Goal: Check status: Check status

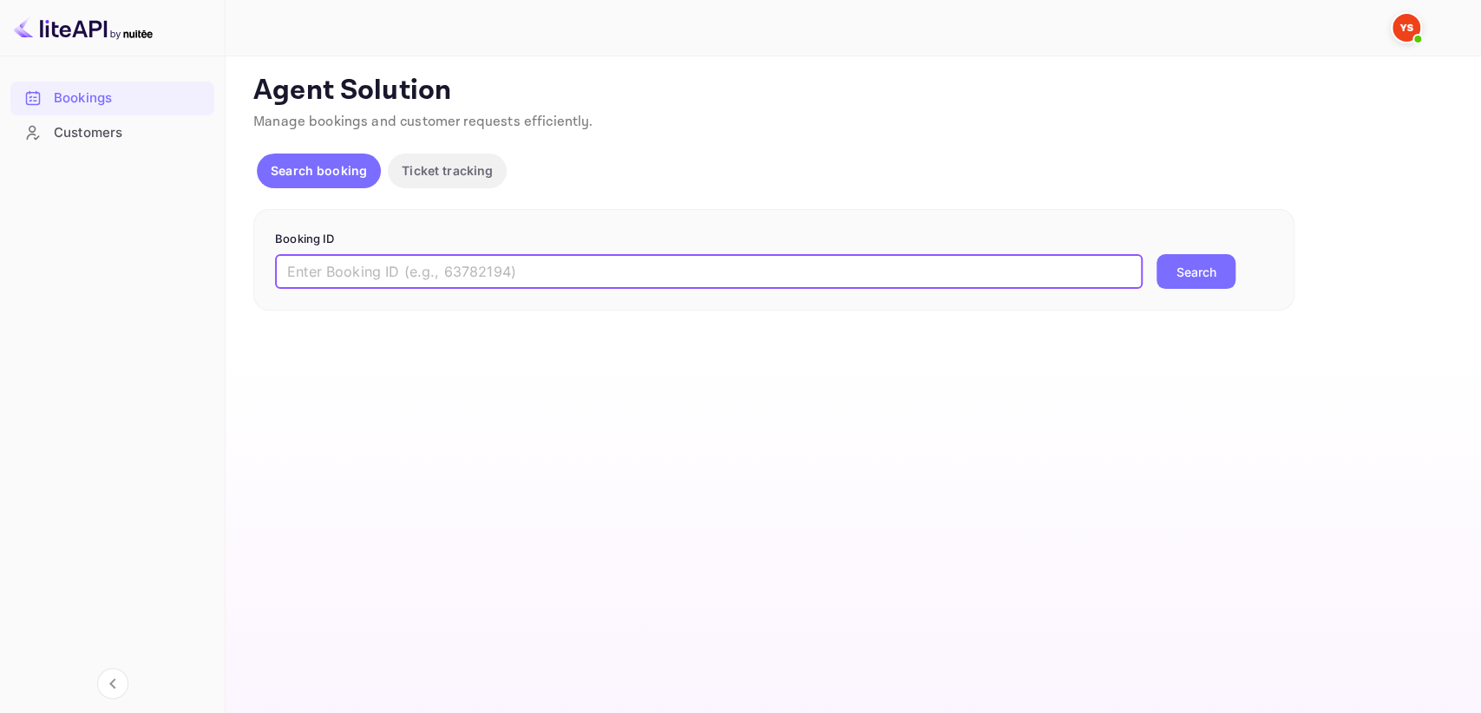
click at [375, 275] on input "text" at bounding box center [708, 271] width 867 height 35
paste input "9414441"
type input "9414441"
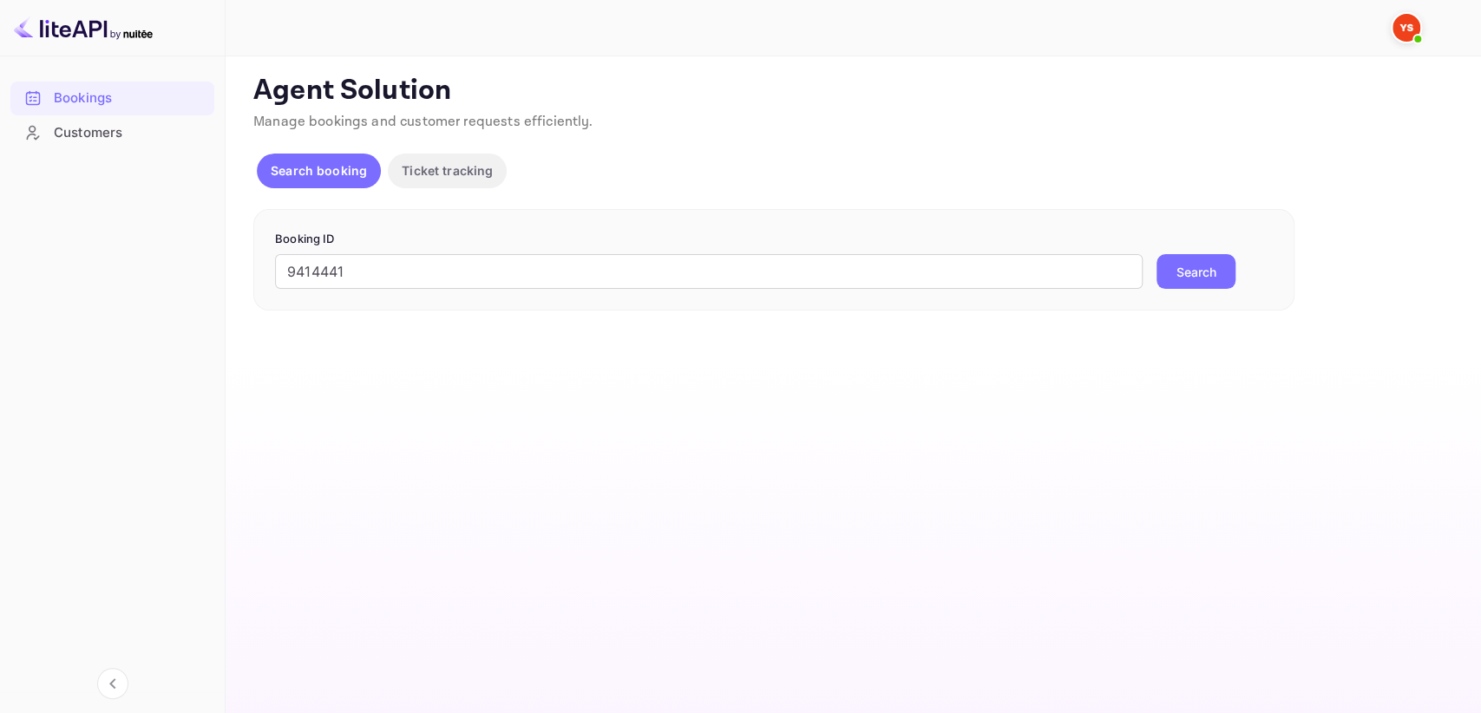
click at [1180, 267] on button "Search" at bounding box center [1195, 271] width 79 height 35
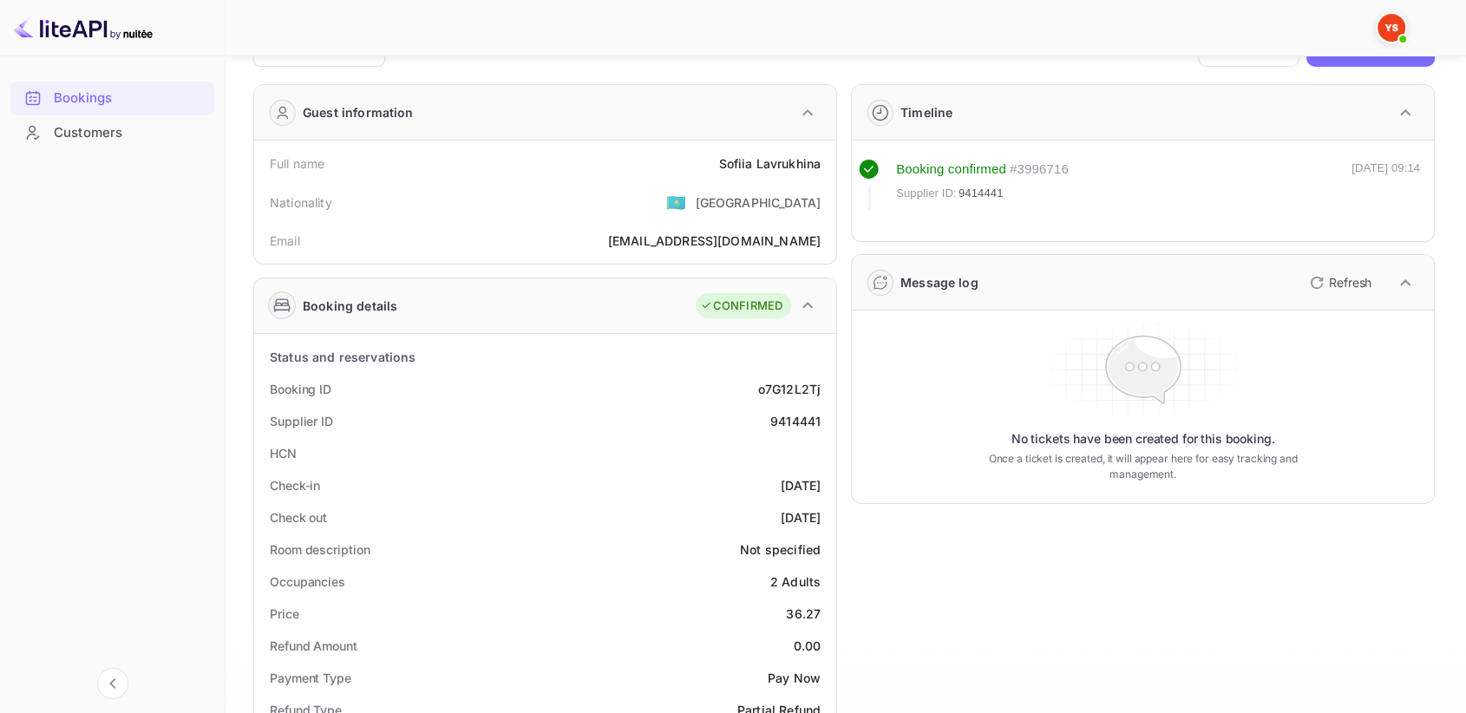
scroll to position [96, 0]
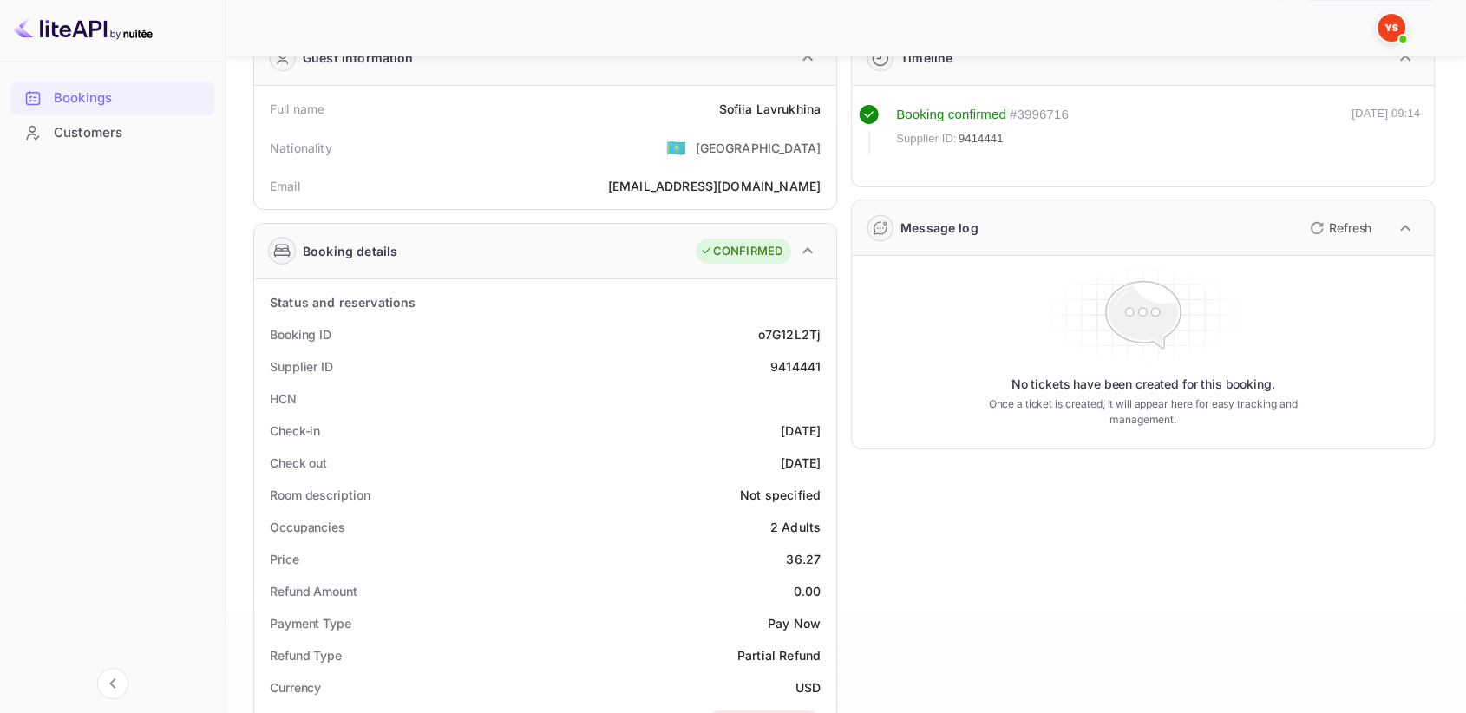
drag, startPoint x: 254, startPoint y: 232, endPoint x: 0, endPoint y: 758, distance: 583.8
click at [237, 205] on div "Unsaved Changes Ticket Affiliate URL [URL][DOMAIN_NAME] Business partner name N…" at bounding box center [836, 604] width 1220 height 1288
click at [794, 368] on div "9414441" at bounding box center [795, 366] width 50 height 18
copy div "9414441"
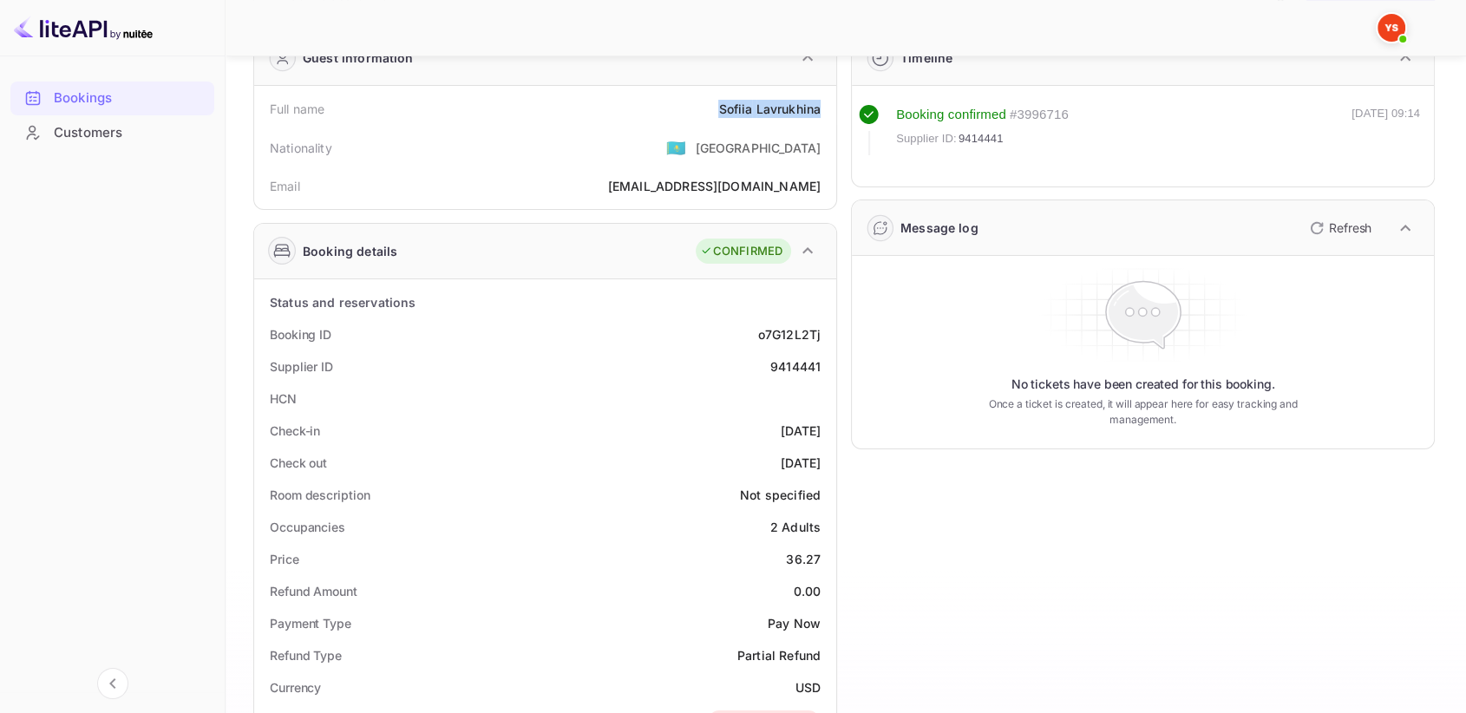
drag, startPoint x: 706, startPoint y: 99, endPoint x: 824, endPoint y: 106, distance: 118.2
click at [824, 106] on div "Full name [PERSON_NAME]" at bounding box center [545, 109] width 568 height 32
copy div "[PERSON_NAME]"
click at [805, 554] on div "36.27" at bounding box center [803, 559] width 35 height 18
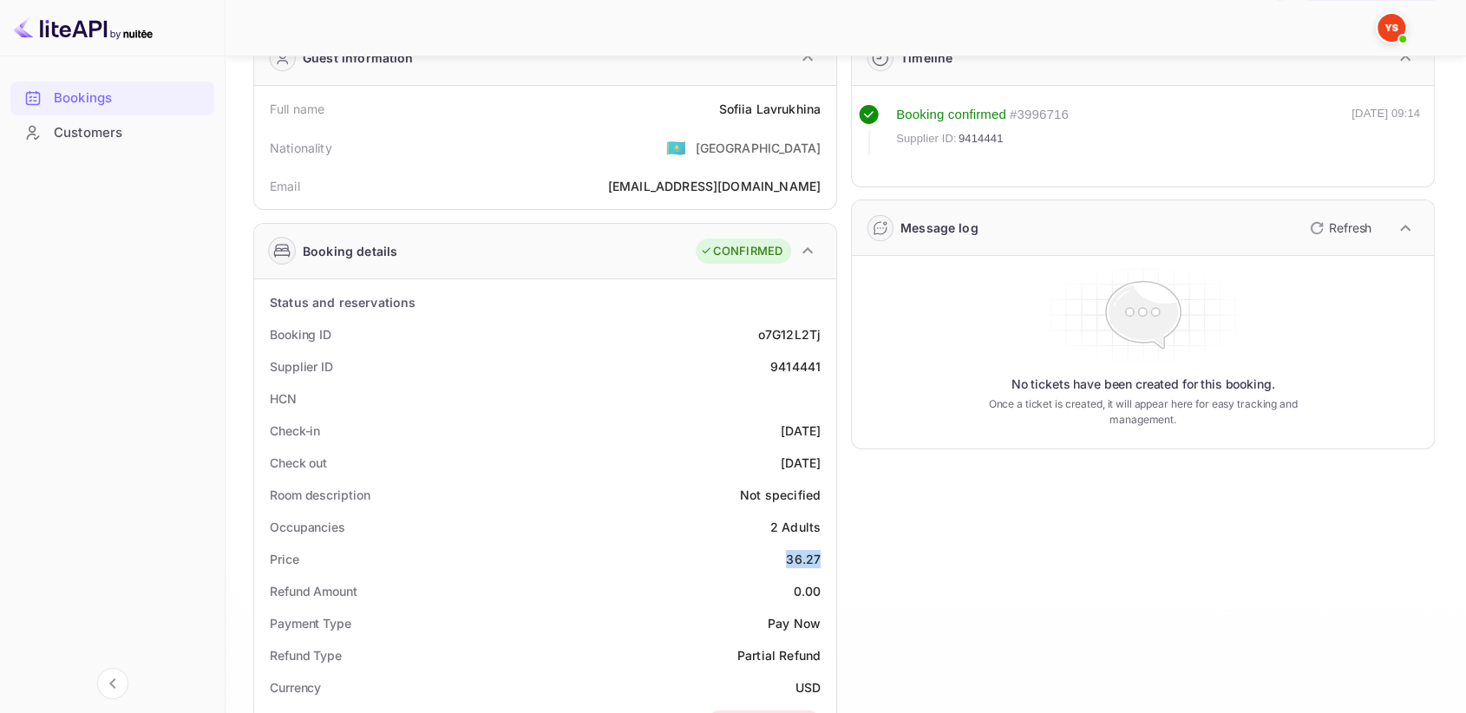
copy div "36.27"
